Goal: Entertainment & Leisure: Browse casually

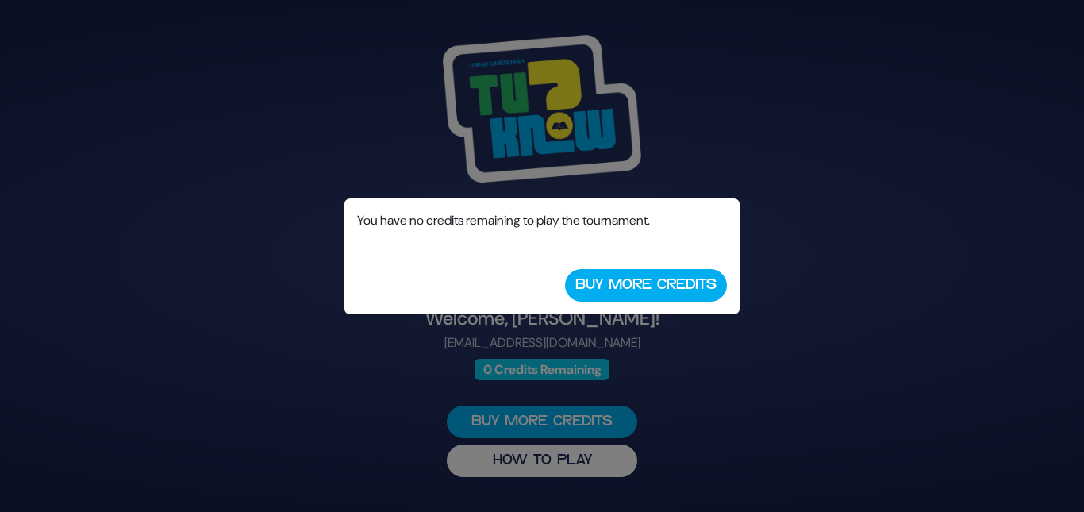
drag, startPoint x: 650, startPoint y: 313, endPoint x: 719, endPoint y: 427, distance: 132.8
click at [719, 427] on div "No Credits Remaining You have no credits remaining to play the tournament. Buy …" at bounding box center [542, 256] width 1084 height 512
drag, startPoint x: 719, startPoint y: 427, endPoint x: 650, endPoint y: 277, distance: 165.1
click at [650, 277] on div "No Credits Remaining You have no credits remaining to play the tournament. Buy …" at bounding box center [542, 256] width 1084 height 512
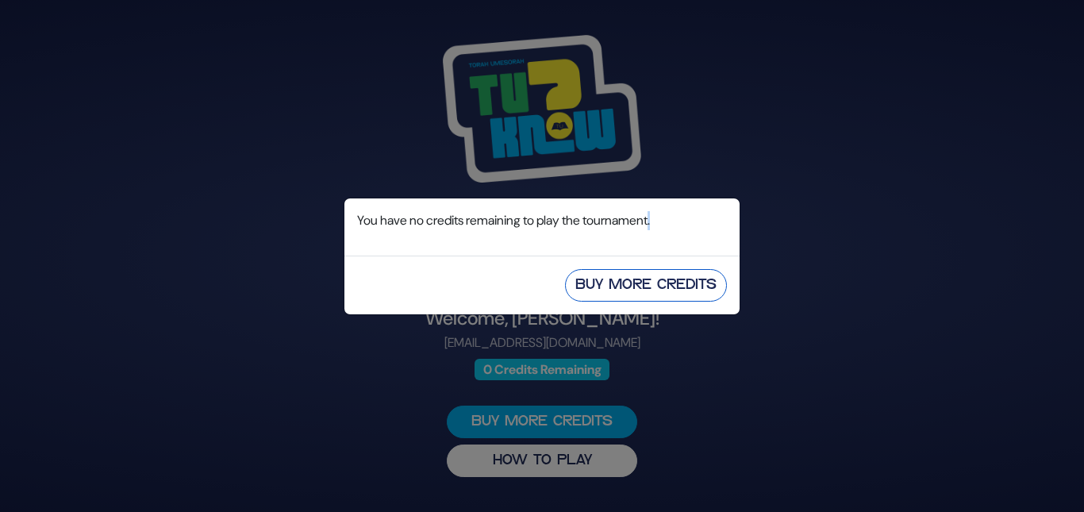
click at [650, 277] on button "Buy More Credits" at bounding box center [646, 285] width 162 height 33
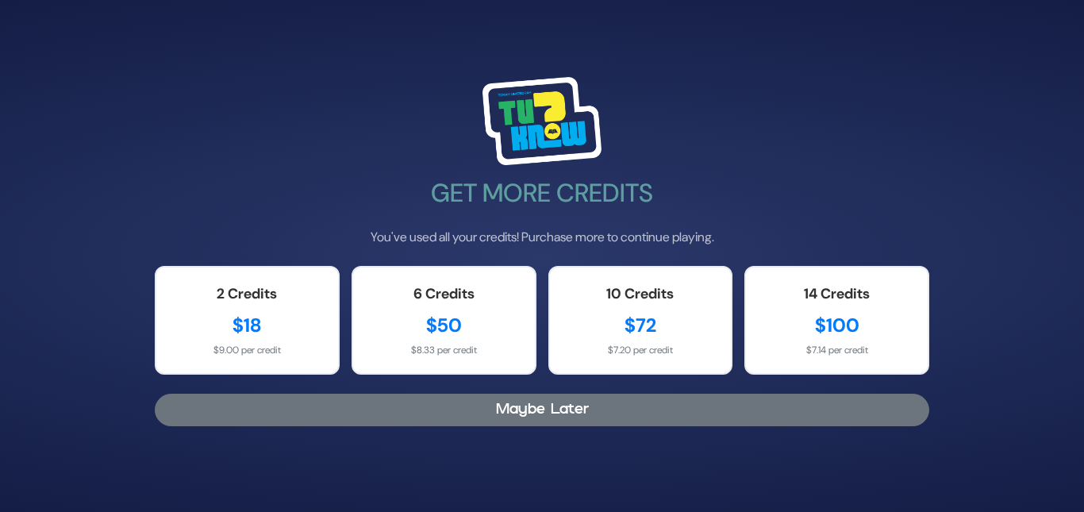
click at [598, 416] on button "Maybe Later" at bounding box center [542, 409] width 774 height 33
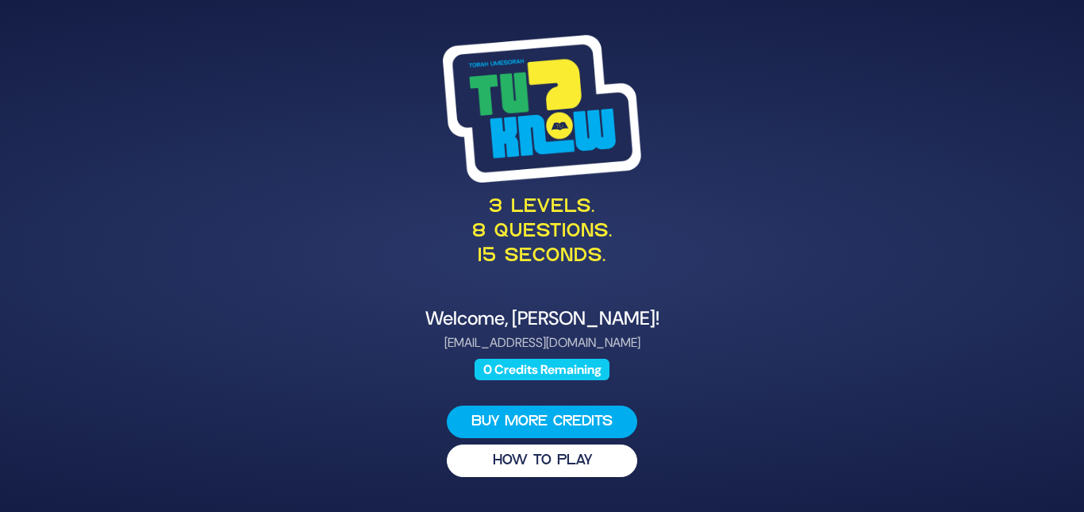
click at [644, 75] on div "3 levels. 8 questions. 15 seconds." at bounding box center [542, 162] width 774 height 254
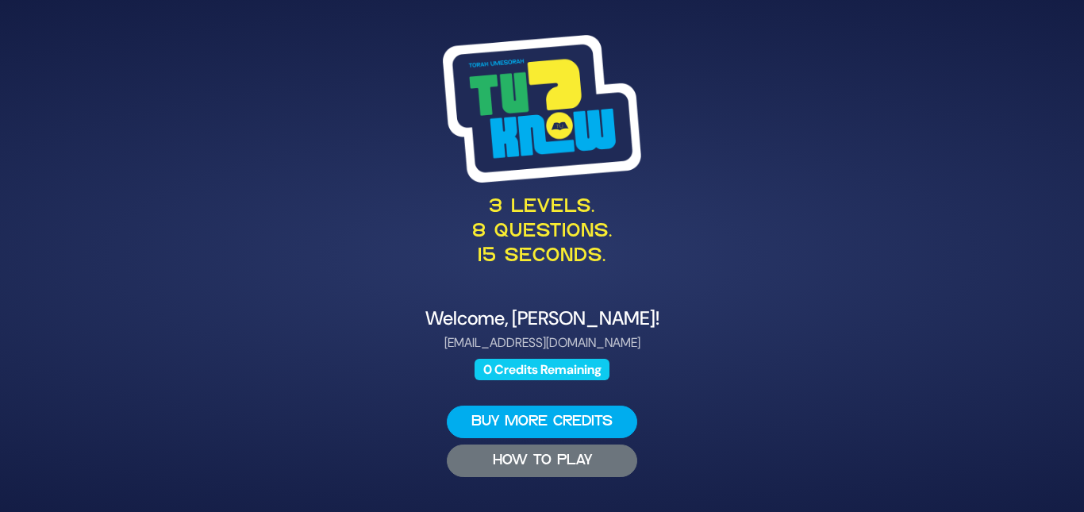
click at [489, 462] on button "HOW TO PLAY" at bounding box center [542, 460] width 190 height 33
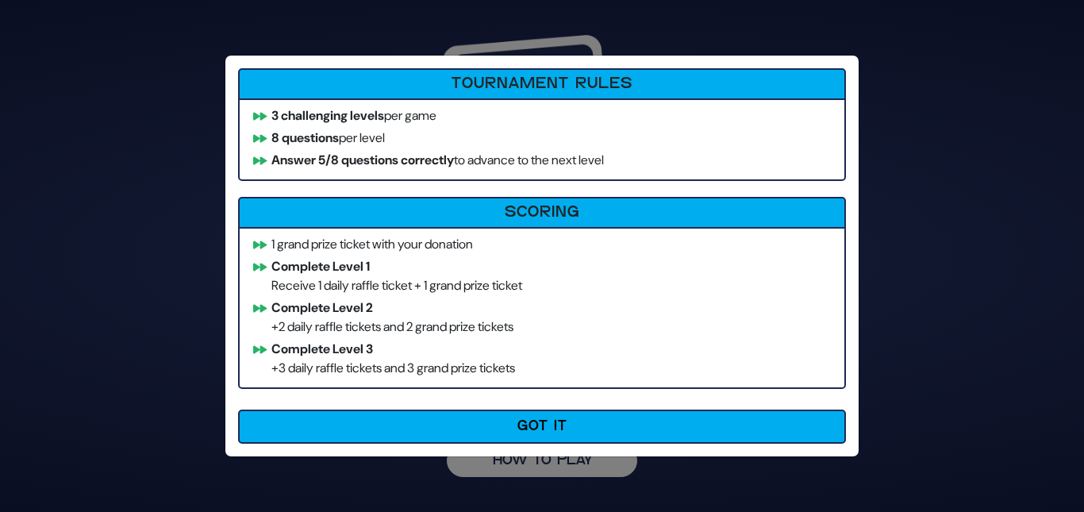
click at [141, 302] on div "How to Play Tournament Rules 3 challenging levels per game 8 questions per leve…" at bounding box center [542, 256] width 1084 height 512
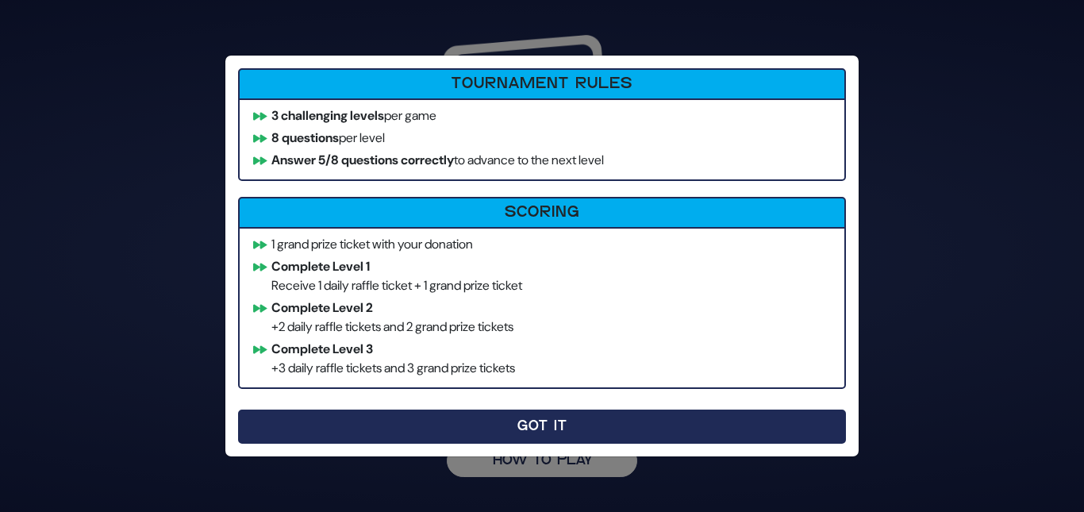
click at [486, 428] on button "Got It" at bounding box center [542, 426] width 608 height 34
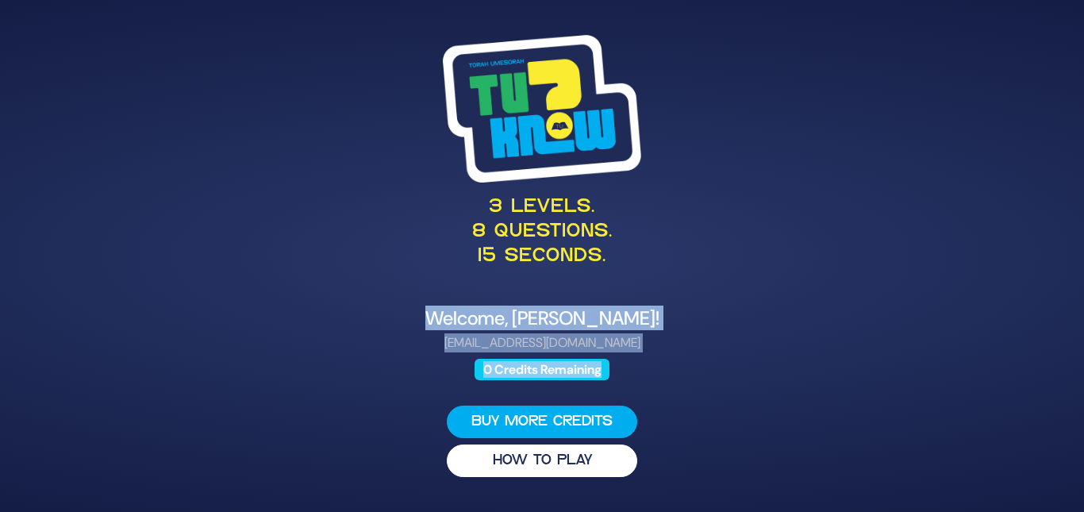
drag, startPoint x: 1083, startPoint y: 297, endPoint x: 1083, endPoint y: 418, distance: 121.4
click at [1083, 418] on div "3 levels. 8 questions. 15 seconds. Welcome, M Young! [EMAIL_ADDRESS][DOMAIN_NAM…" at bounding box center [542, 256] width 1084 height 512
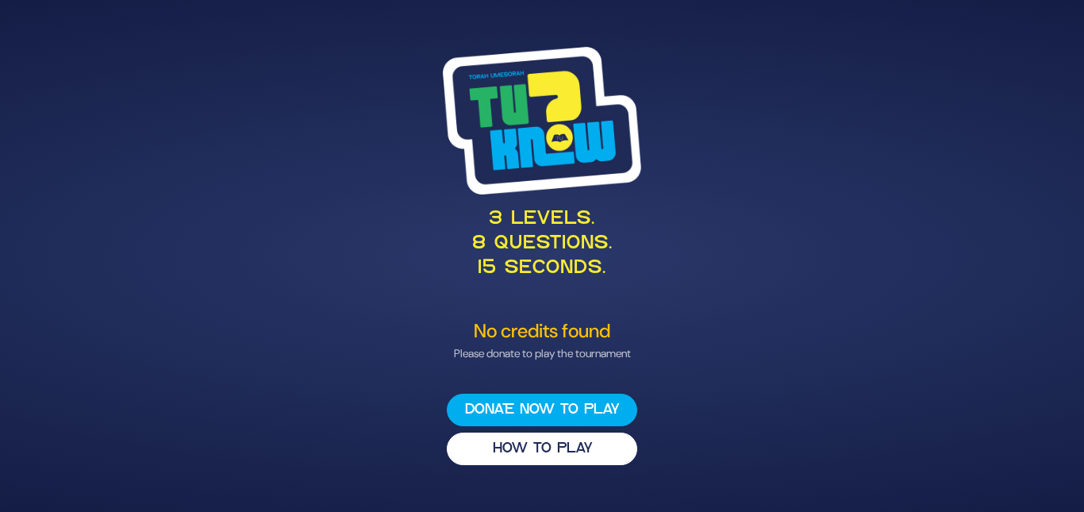
click at [940, 178] on div "3 levels. 8 questions. 15 seconds. No credits found Please donate to play the t…" at bounding box center [542, 256] width 812 height 457
